Goal: Task Accomplishment & Management: Complete application form

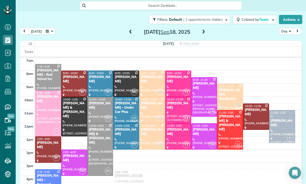
scroll to position [32, 0]
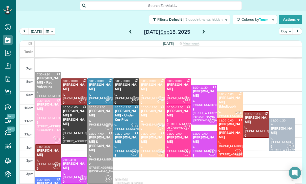
click at [50, 33] on button "button" at bounding box center [50, 31] width 12 height 7
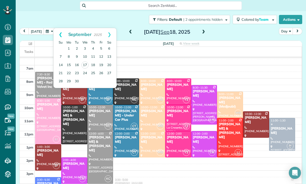
click at [57, 33] on link "Prev" at bounding box center [61, 34] width 14 height 13
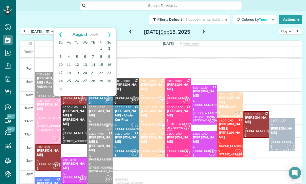
click at [59, 31] on link "Prev" at bounding box center [61, 34] width 14 height 13
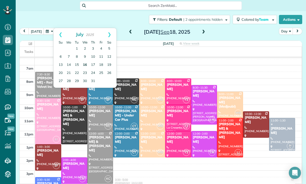
click at [84, 65] on link "16" at bounding box center [85, 65] width 8 height 8
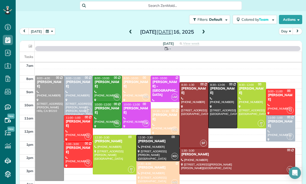
scroll to position [40, 0]
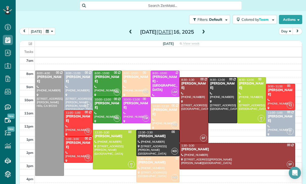
click at [204, 30] on span at bounding box center [204, 32] width 6 height 5
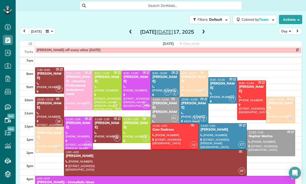
click at [205, 30] on span at bounding box center [204, 32] width 6 height 8
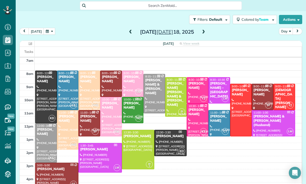
click at [52, 30] on button "button" at bounding box center [50, 31] width 12 height 7
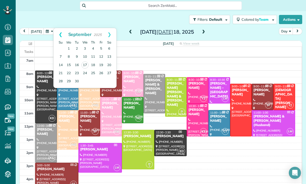
click at [59, 33] on link "Prev" at bounding box center [61, 34] width 14 height 13
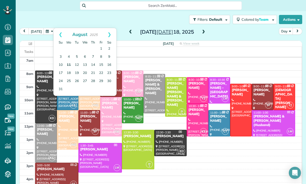
click at [69, 64] on link "11" at bounding box center [69, 65] width 8 height 8
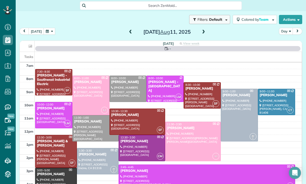
click at [199, 24] on button "Filters: Default | 2 appointments hidden" at bounding box center [209, 19] width 41 height 9
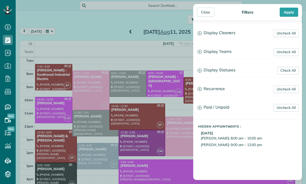
click at [157, 33] on div "Close Filters Apply Uncheck All Display Cleaners Gilma Sante Johanna Martinez K…" at bounding box center [153, 92] width 306 height 184
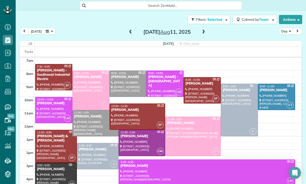
click at [201, 33] on span at bounding box center [204, 32] width 6 height 5
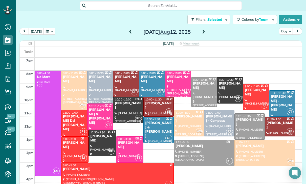
click at [203, 31] on span at bounding box center [204, 32] width 6 height 5
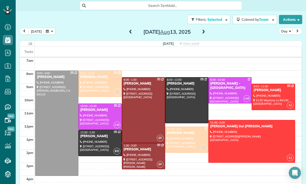
click at [201, 30] on span at bounding box center [204, 32] width 6 height 5
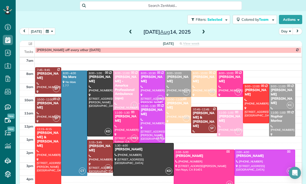
click at [205, 32] on span at bounding box center [204, 32] width 6 height 5
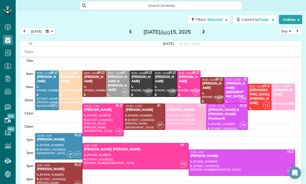
click at [47, 33] on button "button" at bounding box center [50, 31] width 12 height 7
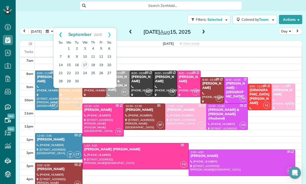
click at [54, 30] on link "Prev" at bounding box center [61, 34] width 14 height 13
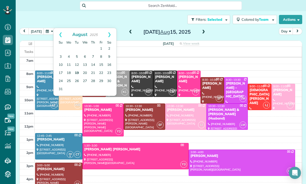
click at [76, 74] on link "19" at bounding box center [77, 73] width 8 height 8
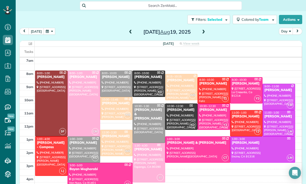
click at [50, 31] on button "button" at bounding box center [50, 31] width 12 height 7
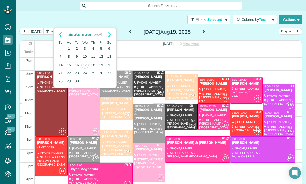
click at [56, 32] on link "Prev" at bounding box center [61, 34] width 14 height 13
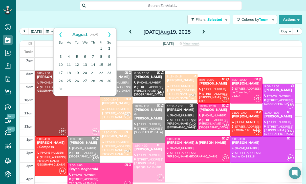
click at [75, 56] on link "5" at bounding box center [77, 57] width 8 height 8
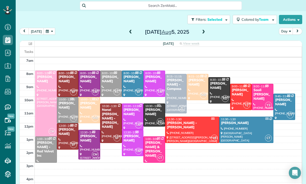
click at [205, 29] on span at bounding box center [204, 32] width 6 height 8
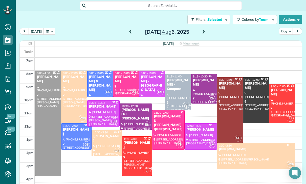
click at [202, 33] on span at bounding box center [204, 32] width 6 height 5
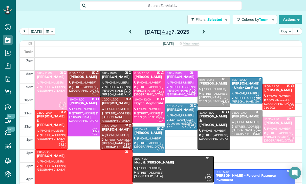
click at [203, 30] on span at bounding box center [204, 32] width 6 height 5
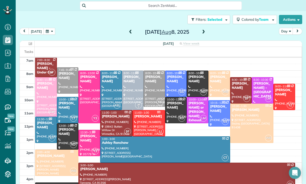
click at [53, 32] on button "button" at bounding box center [50, 31] width 12 height 7
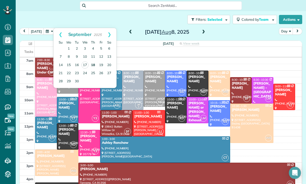
click at [92, 63] on link "18" at bounding box center [93, 65] width 8 height 8
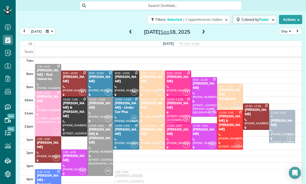
click at [258, 20] on span "Colored by Team" at bounding box center [256, 19] width 29 height 5
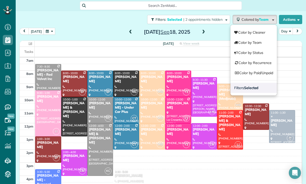
click at [250, 88] on strong "Selected" at bounding box center [251, 88] width 15 height 5
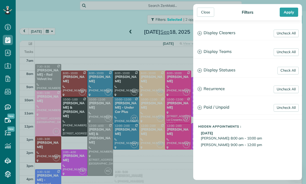
click at [223, 71] on h3 "Display Statuses" at bounding box center [248, 70] width 108 height 13
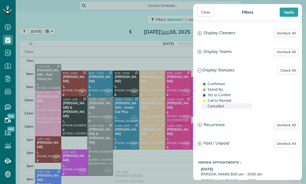
click at [217, 108] on span "Cancelled" at bounding box center [216, 106] width 16 height 5
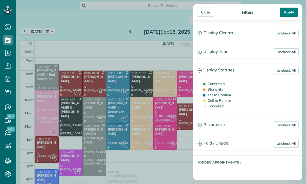
click at [287, 13] on div "Apply" at bounding box center [289, 12] width 18 height 9
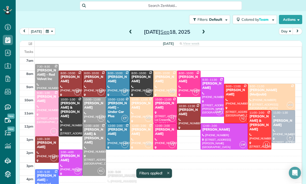
click at [231, 99] on div at bounding box center [235, 103] width 23 height 39
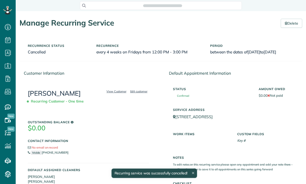
scroll to position [2, 2]
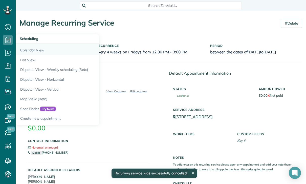
click at [28, 45] on link "Calendar View" at bounding box center [79, 50] width 127 height 12
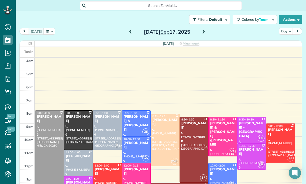
scroll to position [40, 0]
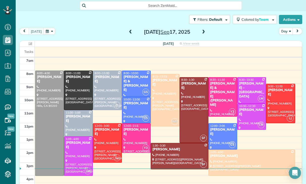
click at [50, 30] on button "button" at bounding box center [50, 31] width 12 height 7
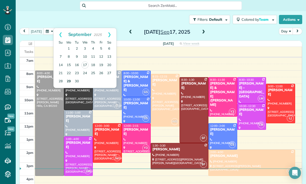
click at [67, 79] on link "29" at bounding box center [69, 81] width 8 height 8
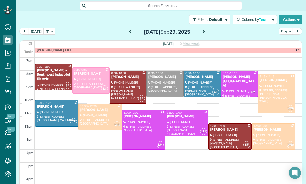
scroll to position [36, 0]
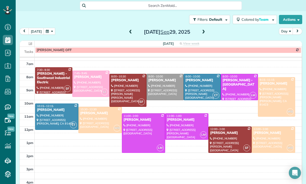
click at [205, 29] on span at bounding box center [204, 32] width 6 height 8
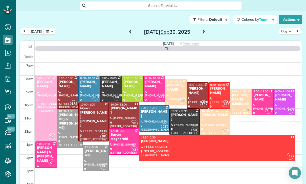
scroll to position [40, 0]
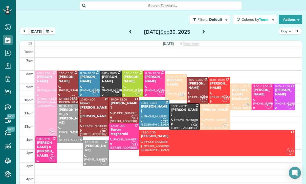
click at [201, 33] on span at bounding box center [204, 32] width 6 height 5
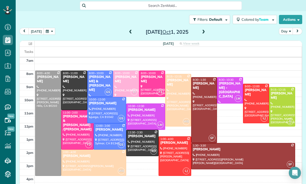
click at [49, 32] on button "button" at bounding box center [50, 31] width 12 height 7
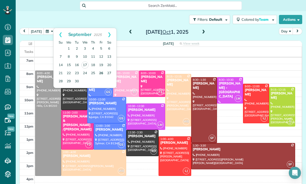
click at [103, 72] on link "26" at bounding box center [101, 73] width 8 height 8
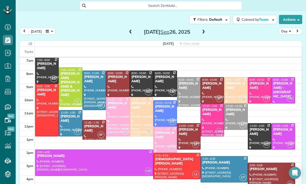
click at [201, 30] on span at bounding box center [204, 32] width 6 height 5
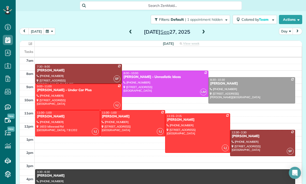
click at [45, 34] on button "button" at bounding box center [50, 31] width 12 height 7
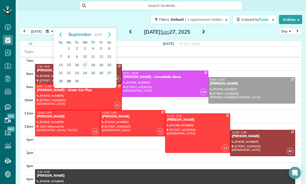
click at [68, 80] on link "29" at bounding box center [69, 81] width 8 height 8
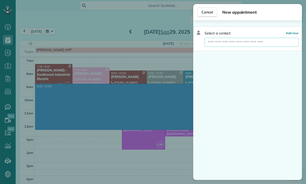
click at [238, 43] on input "text" at bounding box center [252, 42] width 94 height 9
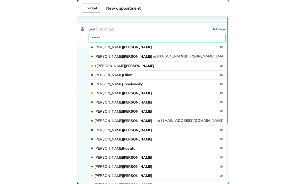
scroll to position [36, 0]
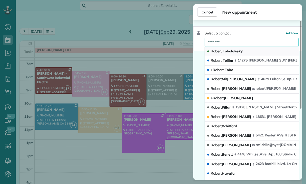
type input "********"
click at [238, 50] on span "Rober t T obolowsky" at bounding box center [227, 51] width 32 height 5
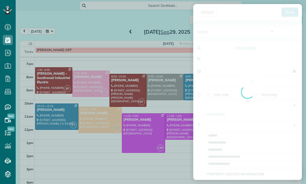
type input "**********"
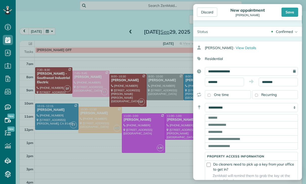
click at [228, 105] on select "**********" at bounding box center [251, 107] width 93 height 9
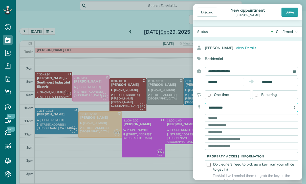
scroll to position [36, 0]
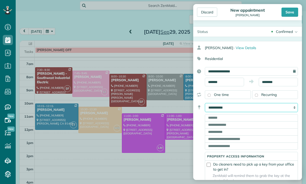
select select "*******"
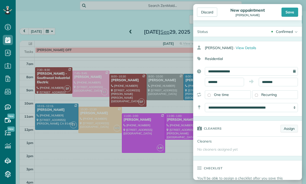
click at [289, 131] on link "Assign" at bounding box center [289, 129] width 17 height 8
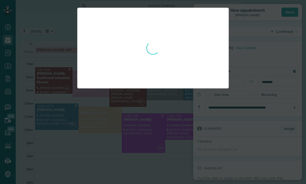
scroll to position [32, 0]
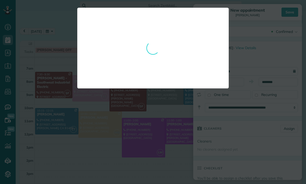
click at [248, 147] on div at bounding box center [153, 92] width 306 height 184
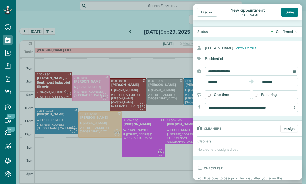
click at [289, 8] on div "Save" at bounding box center [290, 12] width 17 height 9
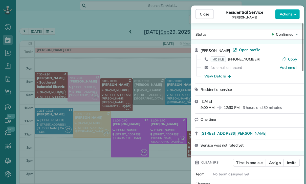
scroll to position [32, 0]
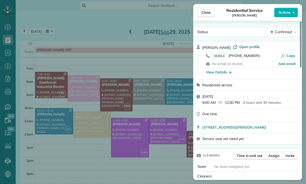
click at [70, 43] on div "Close Residential Service Robert Tobolowsky Actions Status Confirmed Robert Tob…" at bounding box center [153, 92] width 306 height 184
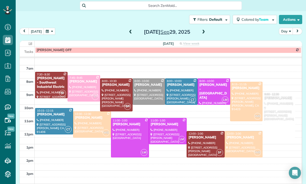
click at [49, 32] on button "button" at bounding box center [50, 31] width 12 height 7
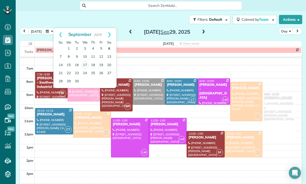
click at [107, 48] on link "6" at bounding box center [109, 49] width 8 height 8
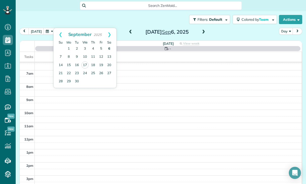
scroll to position [40, 0]
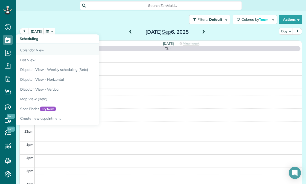
click at [38, 48] on link "Calendar View" at bounding box center [79, 50] width 127 height 12
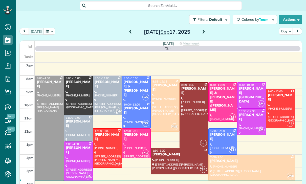
scroll to position [40, 0]
